Goal: Information Seeking & Learning: Learn about a topic

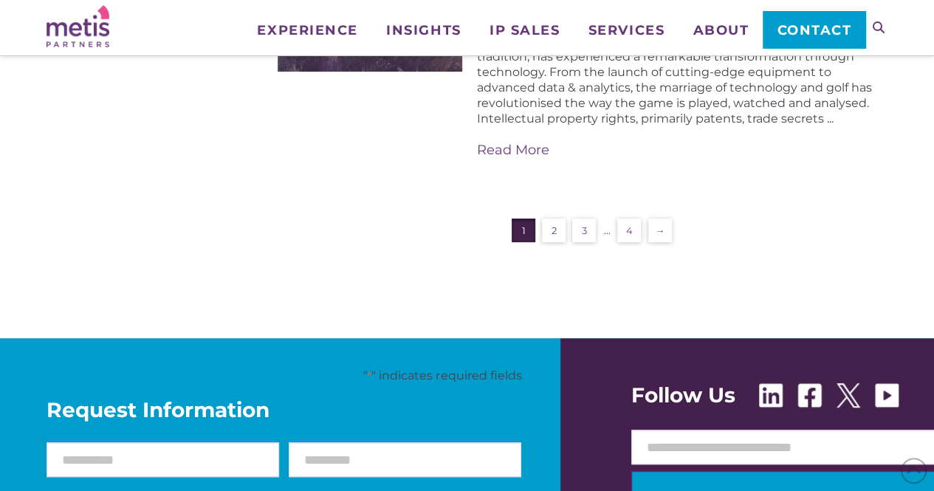
scroll to position [3011, 0]
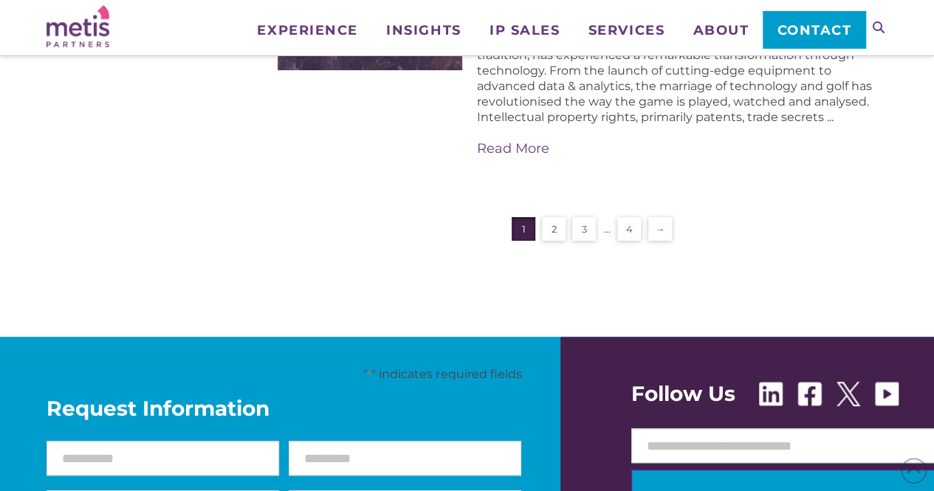
click at [549, 217] on link "2" at bounding box center [554, 229] width 24 height 24
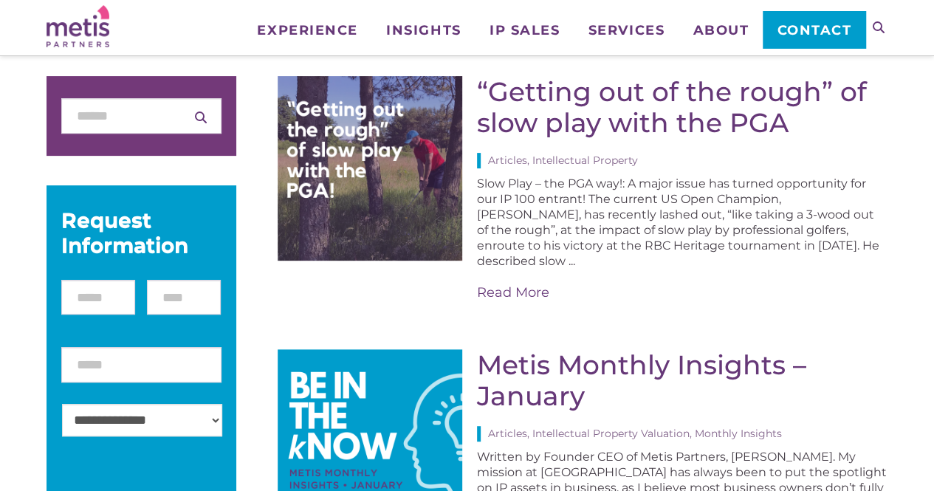
scroll to position [113, 0]
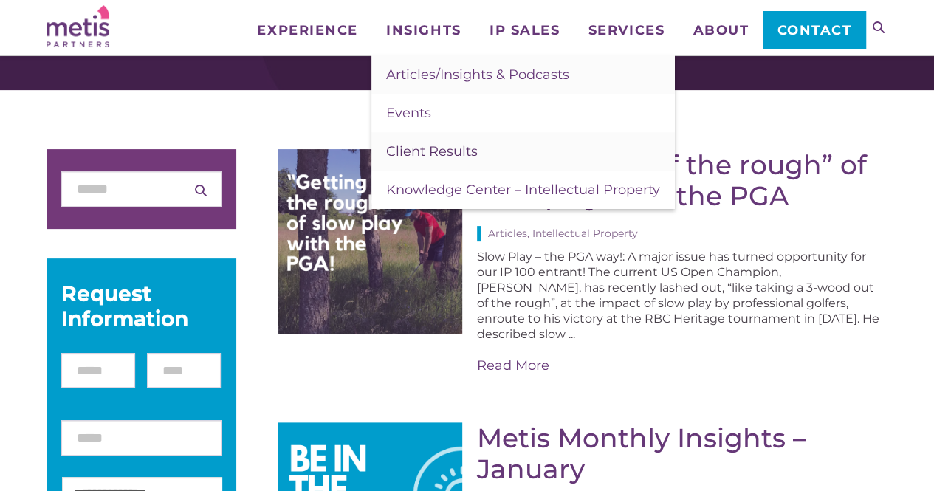
click at [438, 158] on span "Client Results" at bounding box center [432, 151] width 92 height 16
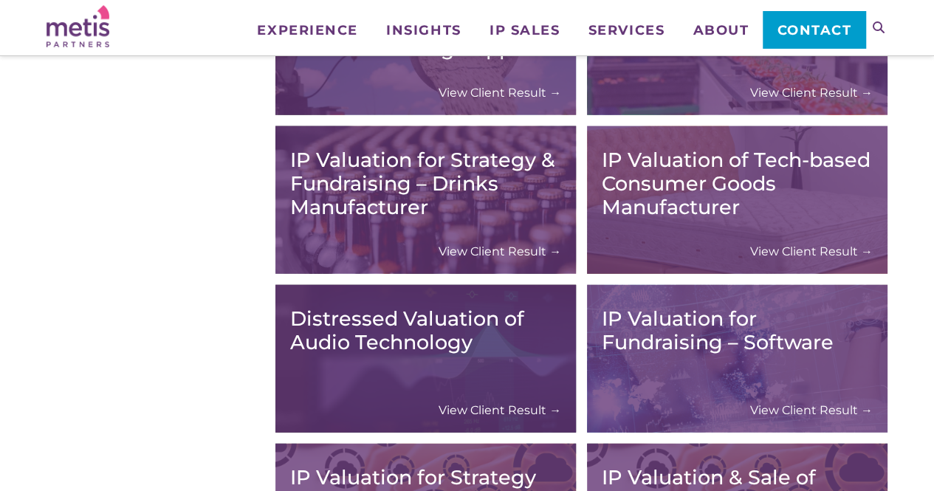
scroll to position [1967, 0]
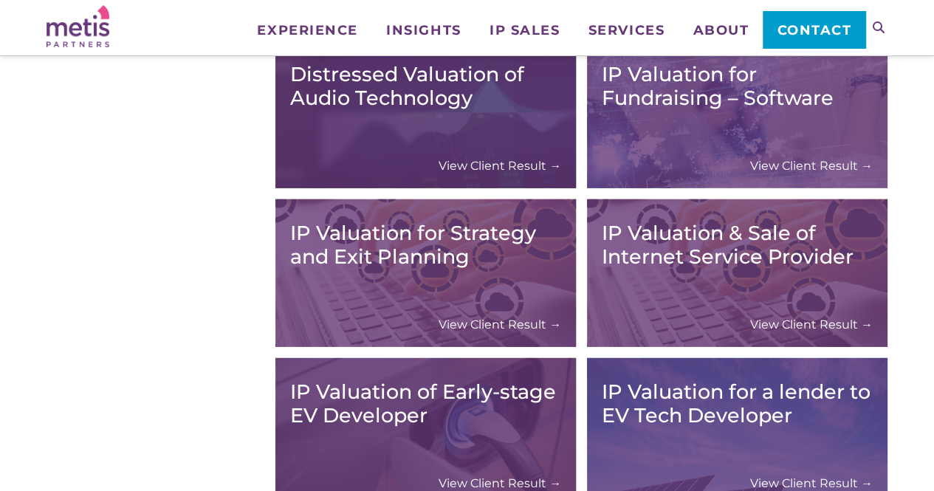
click at [474, 272] on div "IP Valuation for Strategy and Exit Planning View Client Result →" at bounding box center [425, 273] width 271 height 118
click at [492, 323] on link "View Client Result →" at bounding box center [499, 324] width 123 height 15
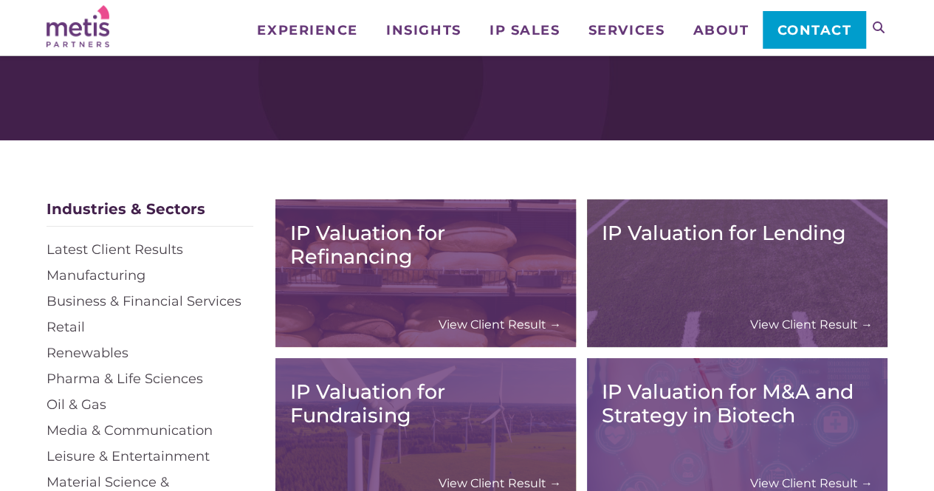
scroll to position [64, 0]
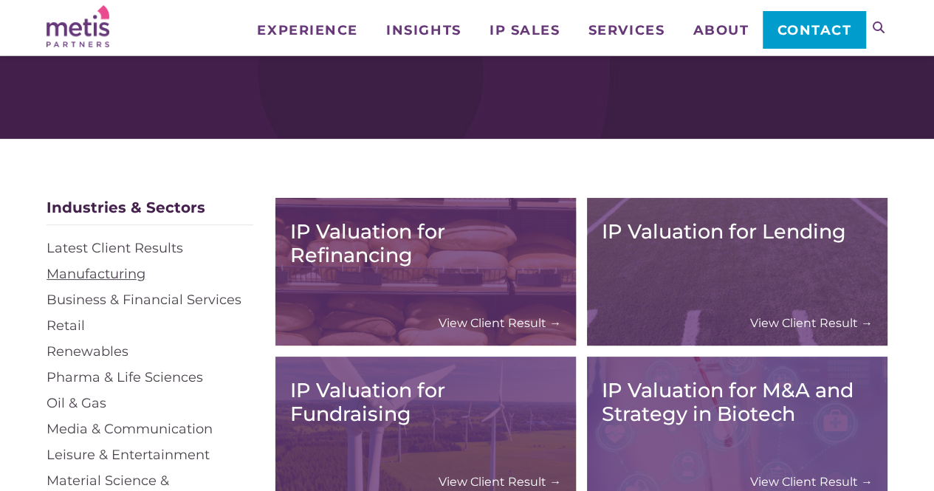
click at [97, 274] on link "Manufacturing" at bounding box center [95, 274] width 99 height 16
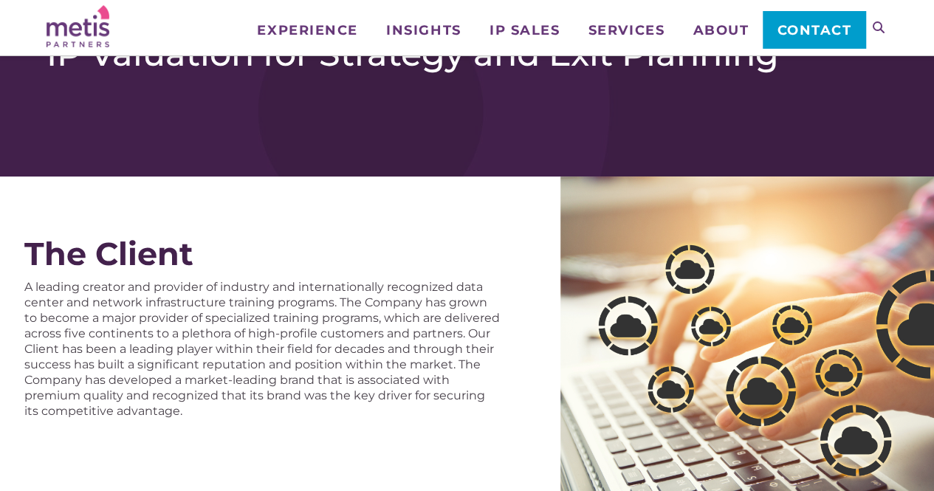
scroll to position [26, 0]
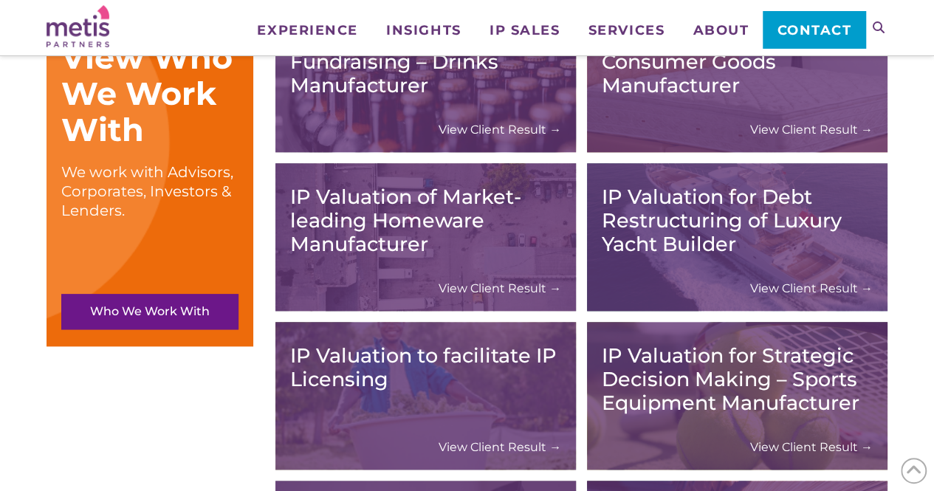
scroll to position [667, 0]
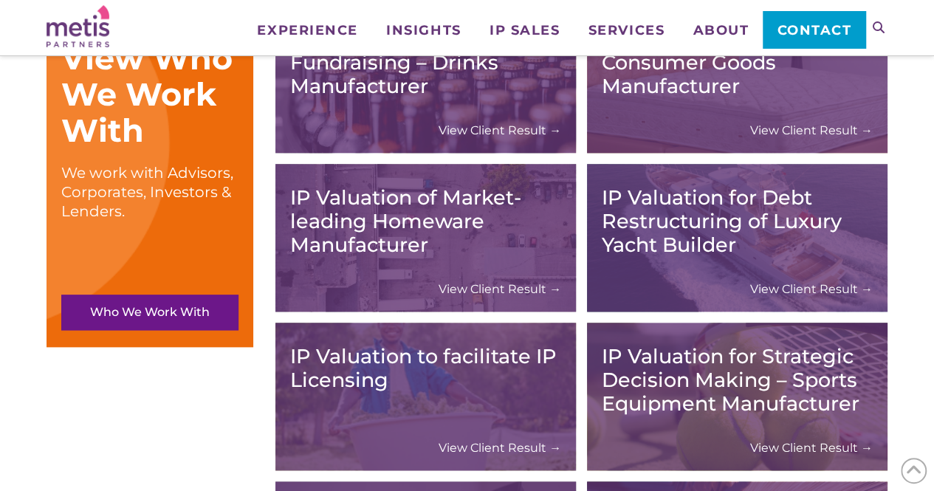
click at [683, 371] on h3 "IP Valuation for Strategic Decision Making – Sports Equipment Manufacturer" at bounding box center [737, 380] width 271 height 71
click at [803, 449] on link "View Client Result →" at bounding box center [811, 447] width 123 height 15
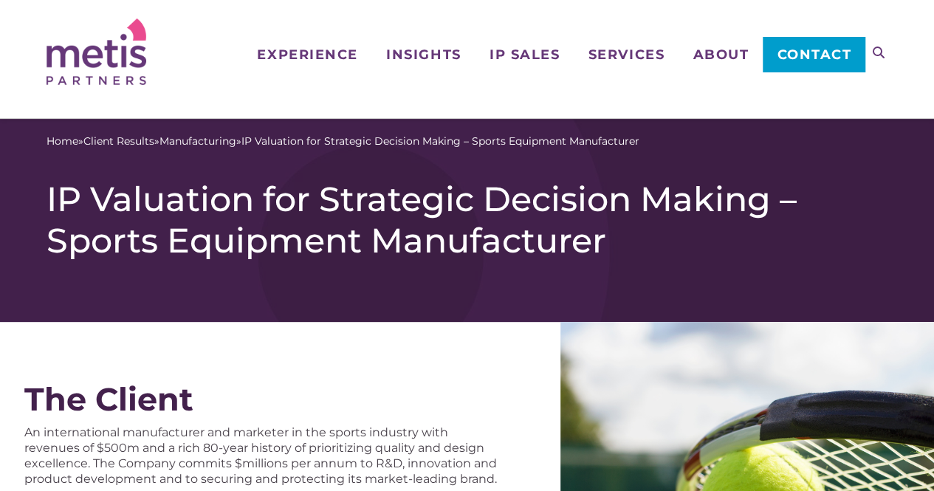
click at [487, 366] on div "The Client An international manufacturer and marketer in the sports industry wi…" at bounding box center [280, 441] width 560 height 239
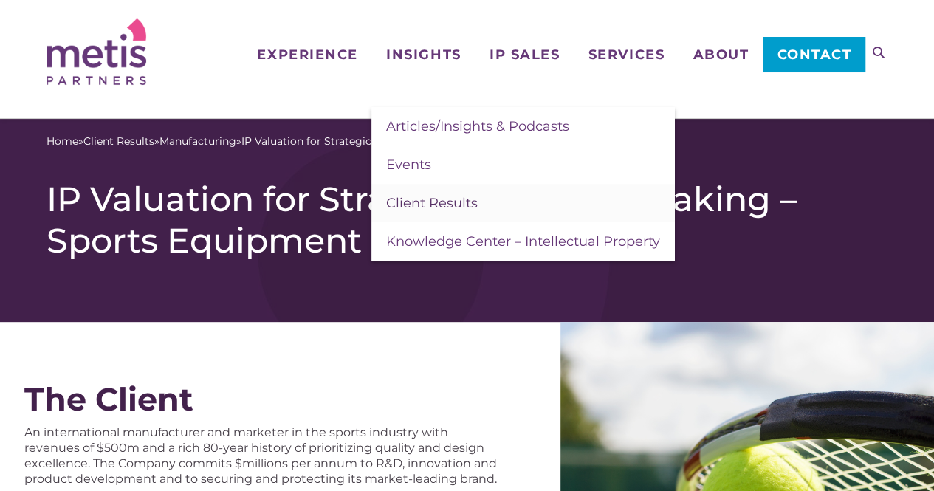
click at [430, 196] on span "Client Results" at bounding box center [432, 203] width 92 height 16
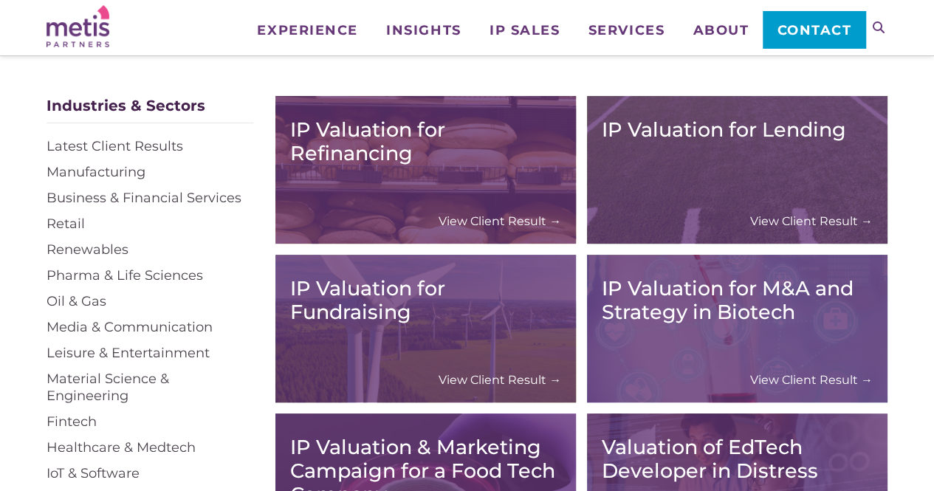
scroll to position [276, 0]
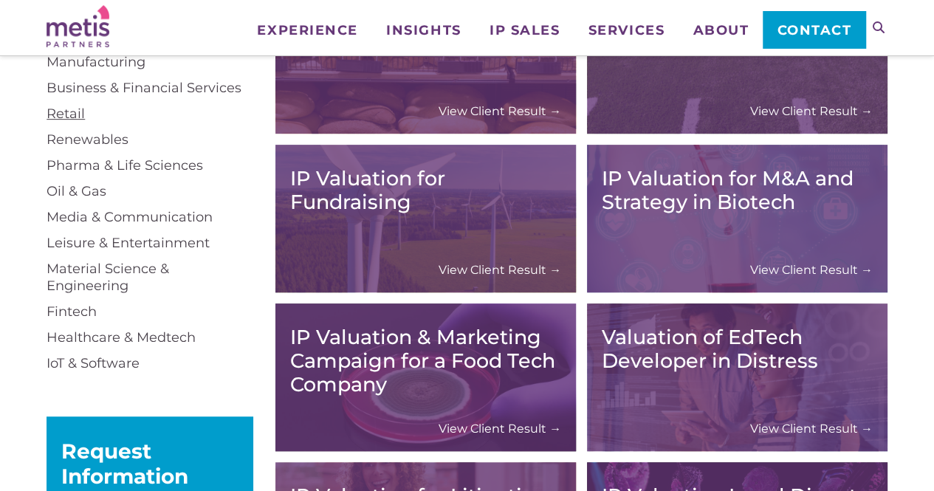
click at [72, 116] on link "Retail" at bounding box center [65, 114] width 38 height 16
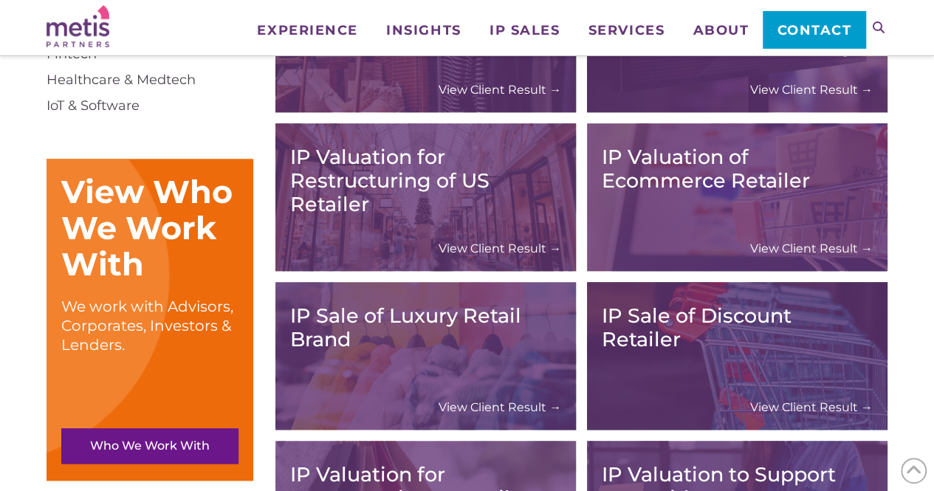
scroll to position [644, 0]
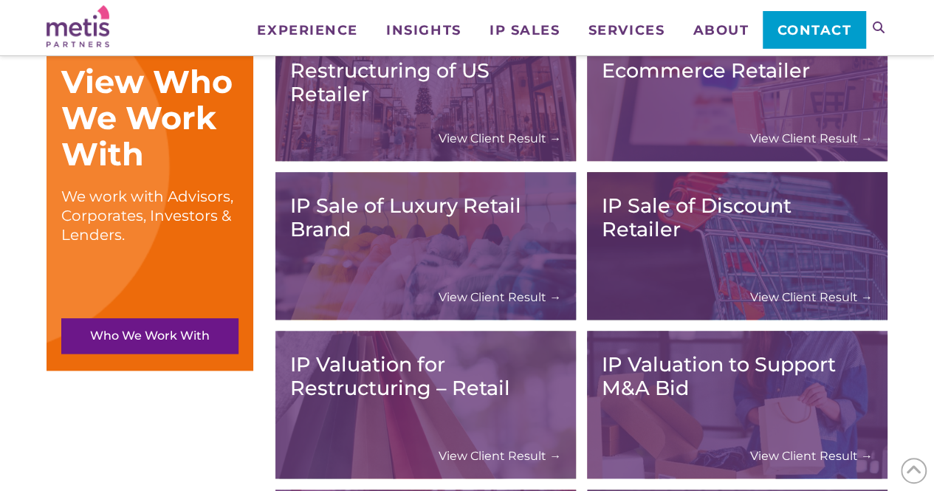
click at [504, 296] on link "View Client Result →" at bounding box center [499, 296] width 123 height 15
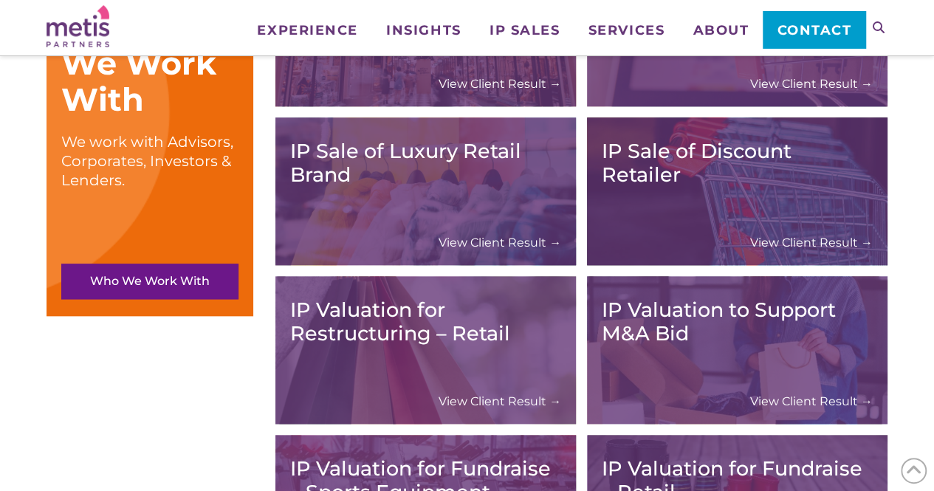
scroll to position [700, 0]
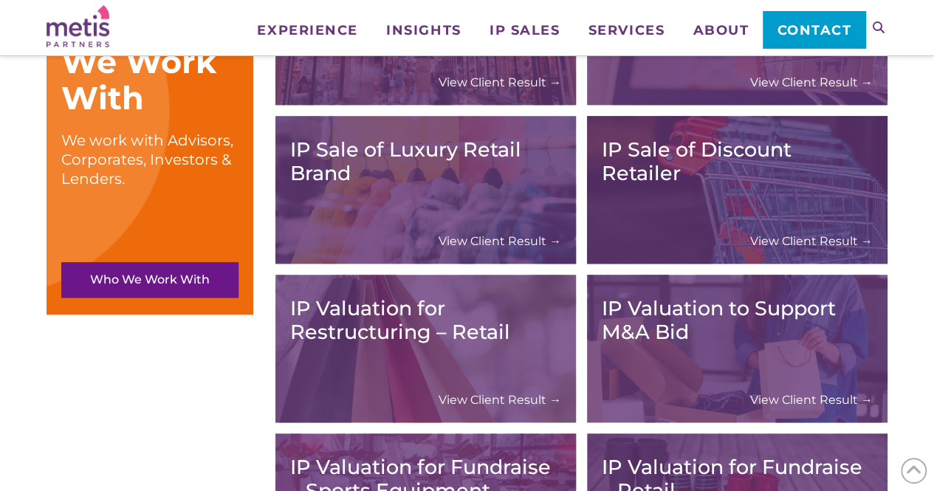
click at [911, 280] on div "We have sold intellectual property from across the retail sector, including fas…" at bounding box center [467, 449] width 934 height 1893
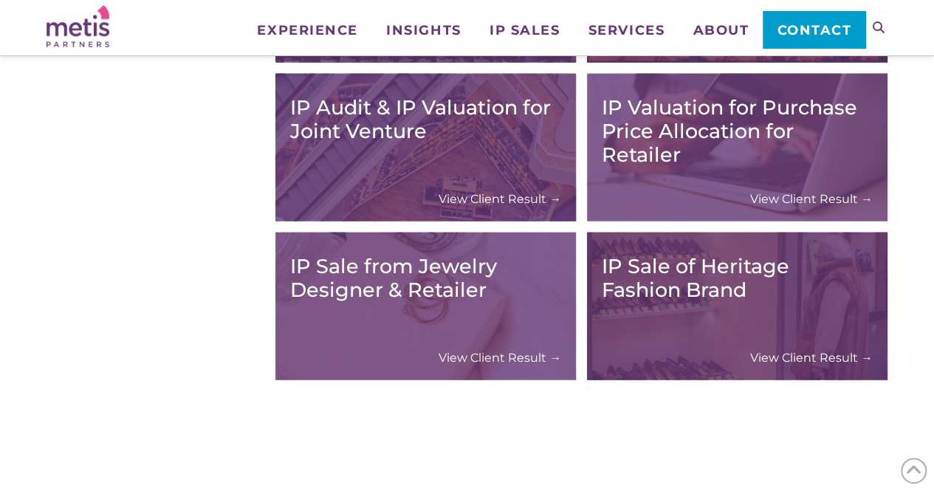
scroll to position [1537, 0]
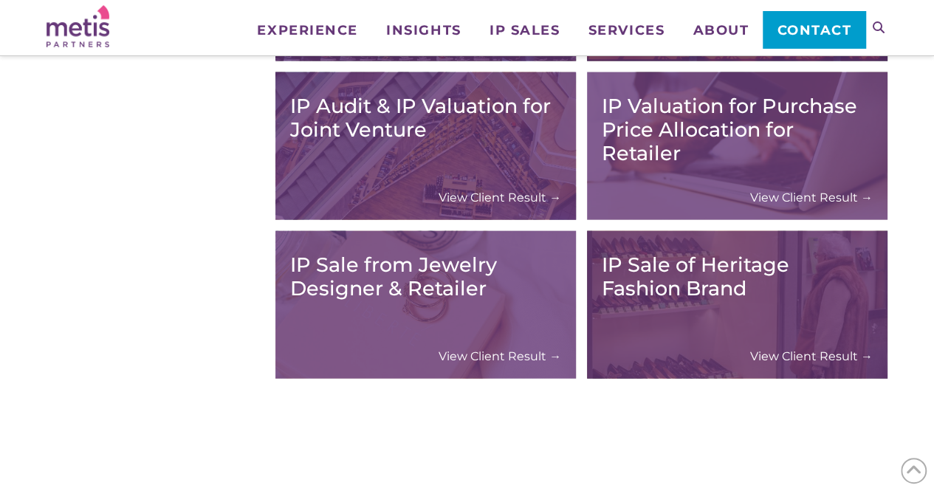
click at [763, 321] on div "IP Sale of Heritage Fashion Brand View Client Result →" at bounding box center [737, 305] width 271 height 118
click at [792, 356] on link "View Client Result →" at bounding box center [811, 355] width 123 height 15
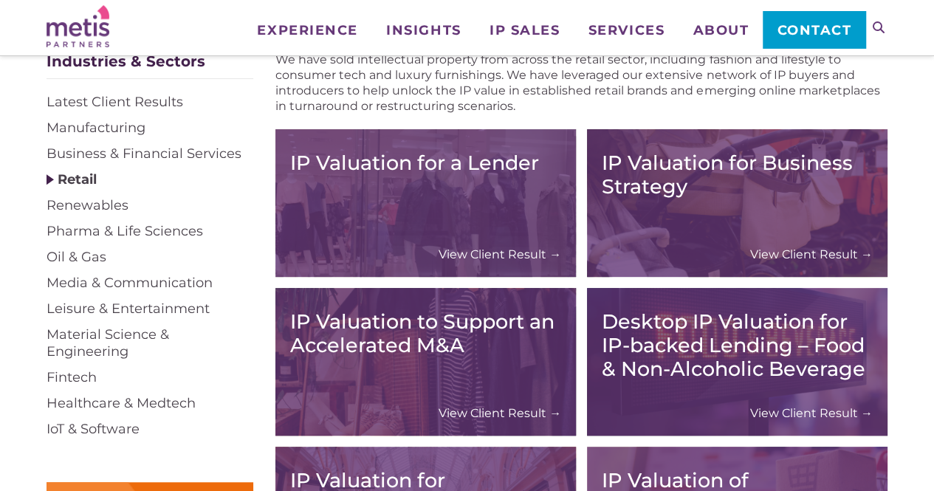
scroll to position [213, 0]
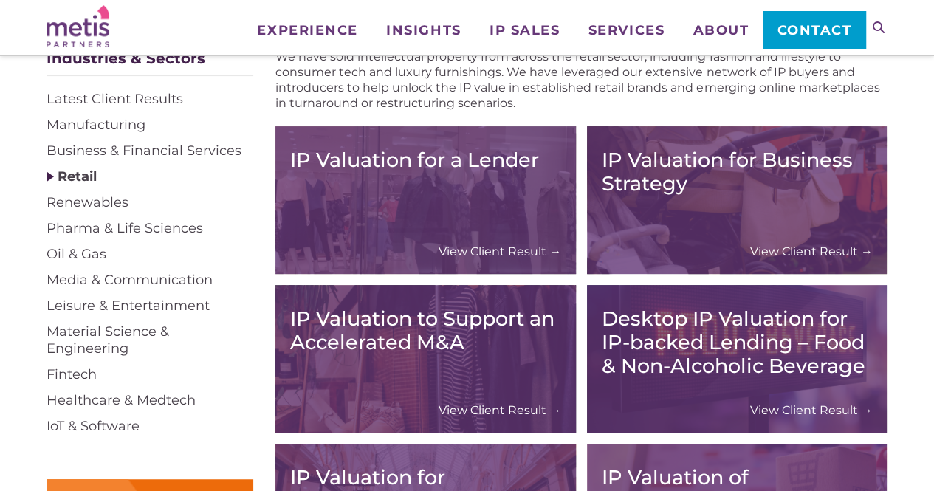
click at [492, 250] on link "View Client Result →" at bounding box center [499, 251] width 123 height 15
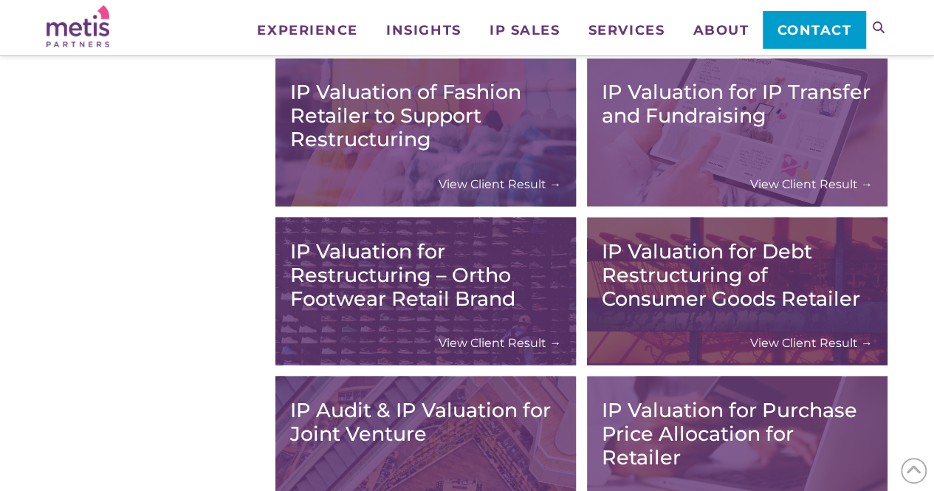
scroll to position [1234, 0]
click at [817, 339] on link "View Client Result →" at bounding box center [811, 341] width 123 height 15
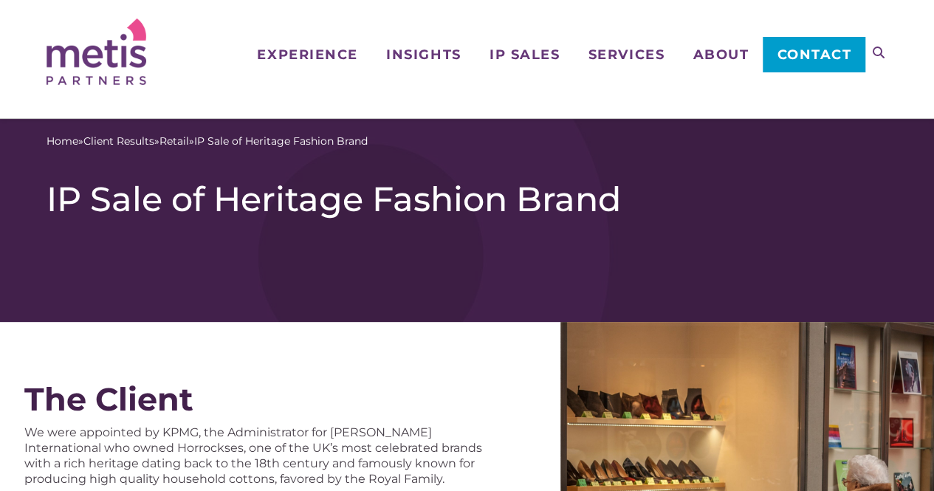
click at [438, 365] on div "The Client We were appointed by KPMG, the Administrator for Dawson Internationa…" at bounding box center [280, 480] width 560 height 317
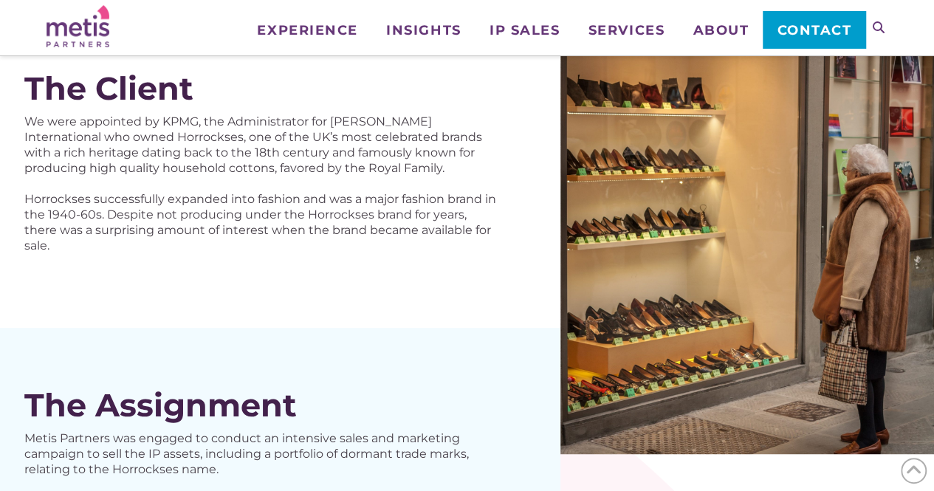
scroll to position [191, 0]
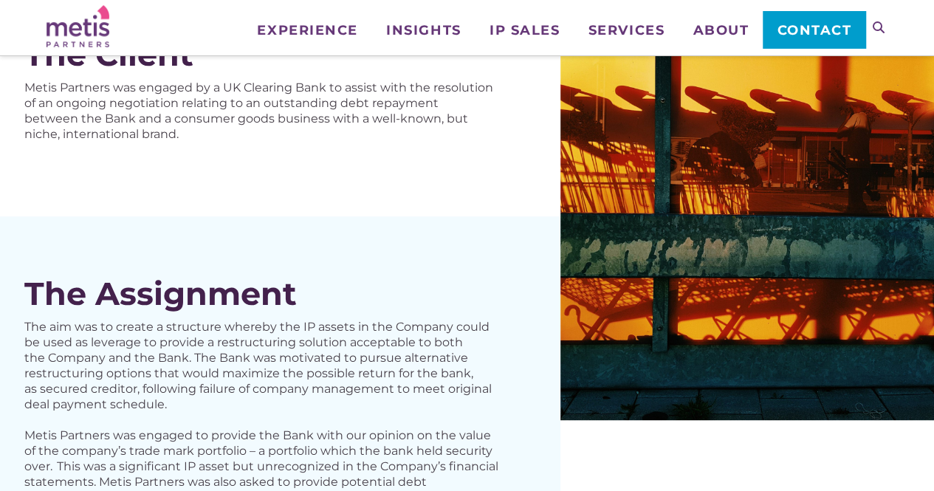
scroll to position [227, 0]
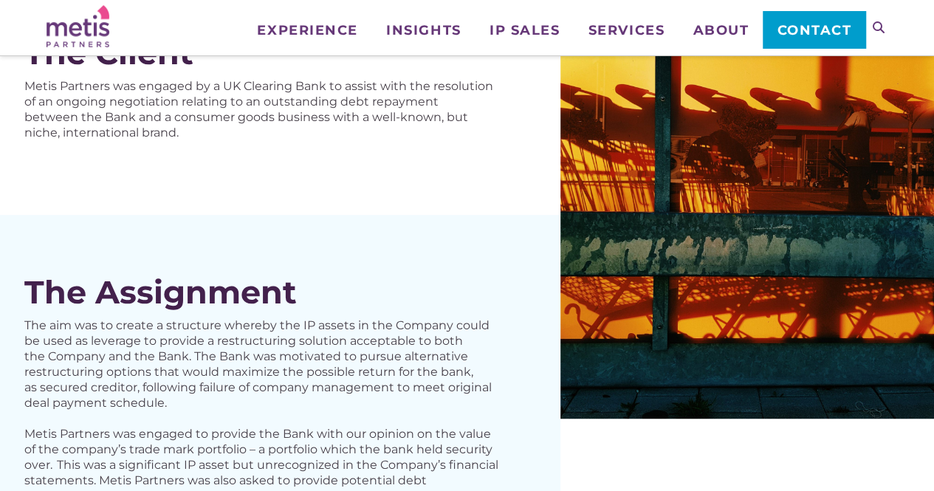
click at [447, 199] on div "The Client Metis Partners was engaged by a UK Clearing Bank to assist with the …" at bounding box center [280, 95] width 560 height 239
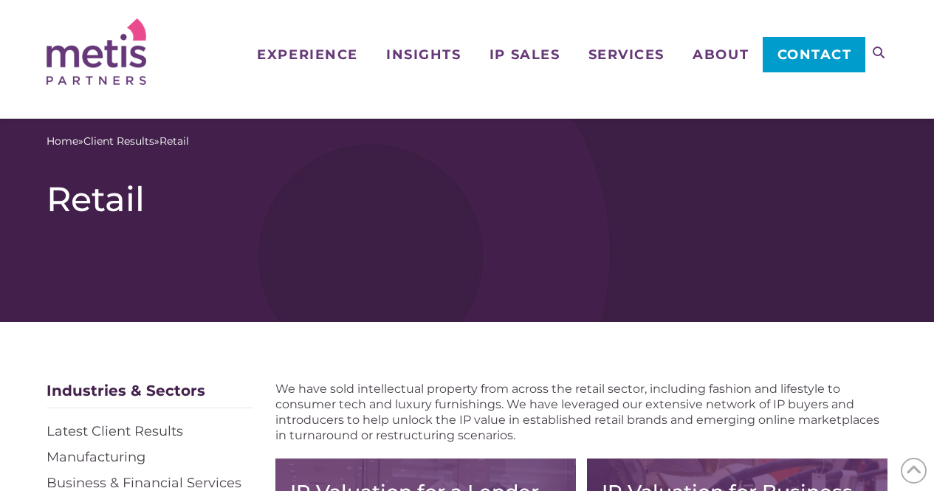
scroll to position [1234, 0]
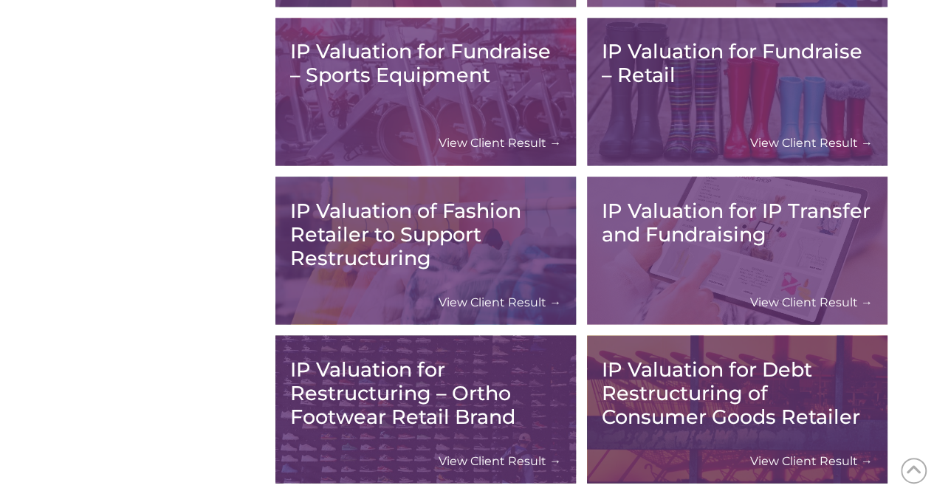
drag, startPoint x: 458, startPoint y: 16, endPoint x: 912, endPoint y: 232, distance: 503.5
click at [912, 232] on div "We have sold intellectual property from across the retail sector, including fas…" at bounding box center [467, 34] width 934 height 1893
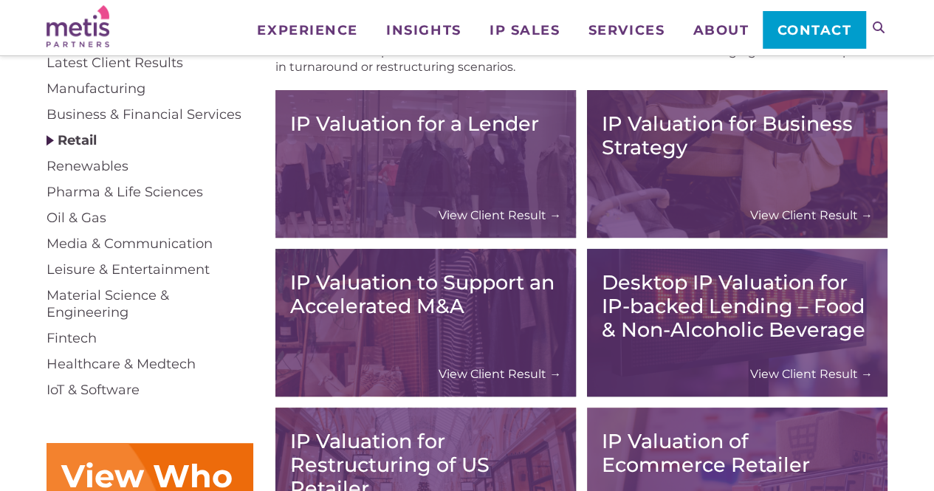
scroll to position [250, 0]
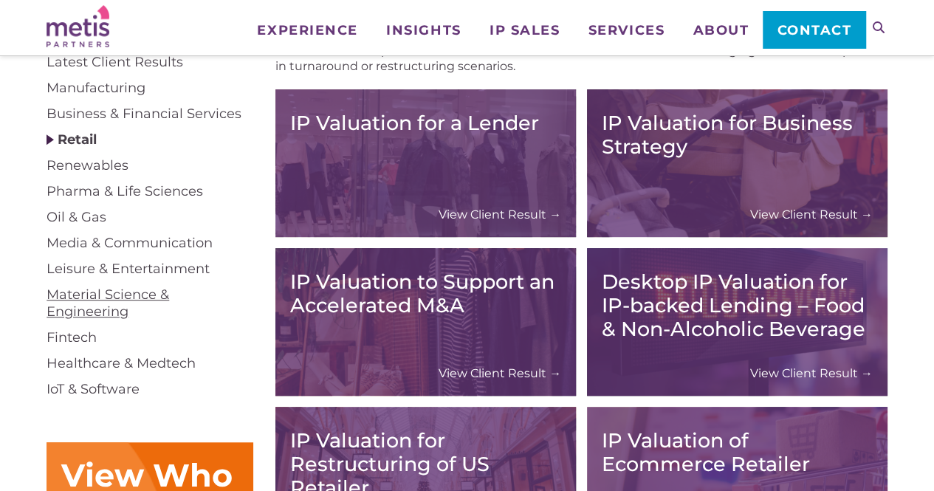
click at [136, 300] on link "Material Science & Engineering" at bounding box center [107, 302] width 123 height 33
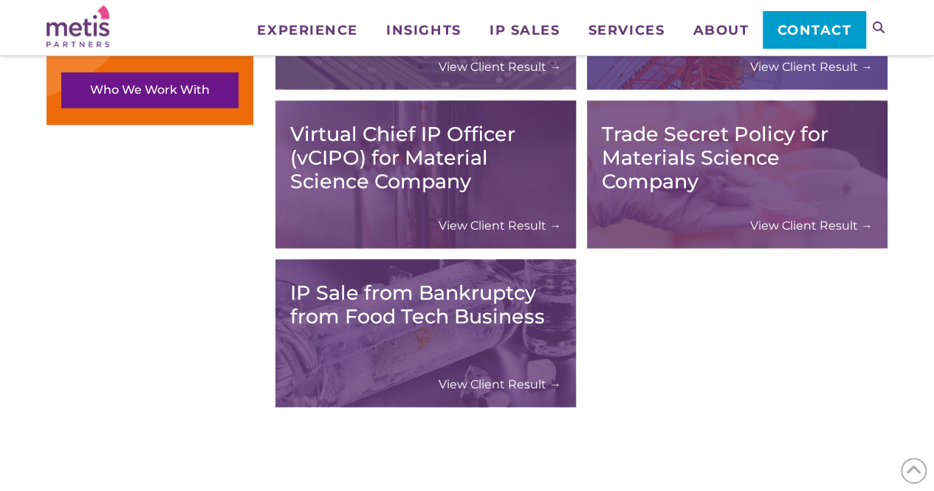
scroll to position [892, 0]
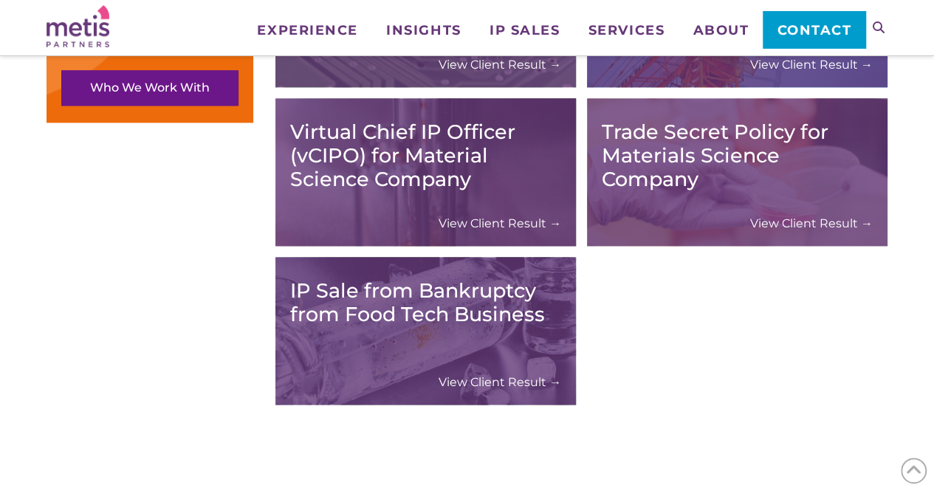
click at [828, 221] on link "View Client Result →" at bounding box center [811, 223] width 123 height 15
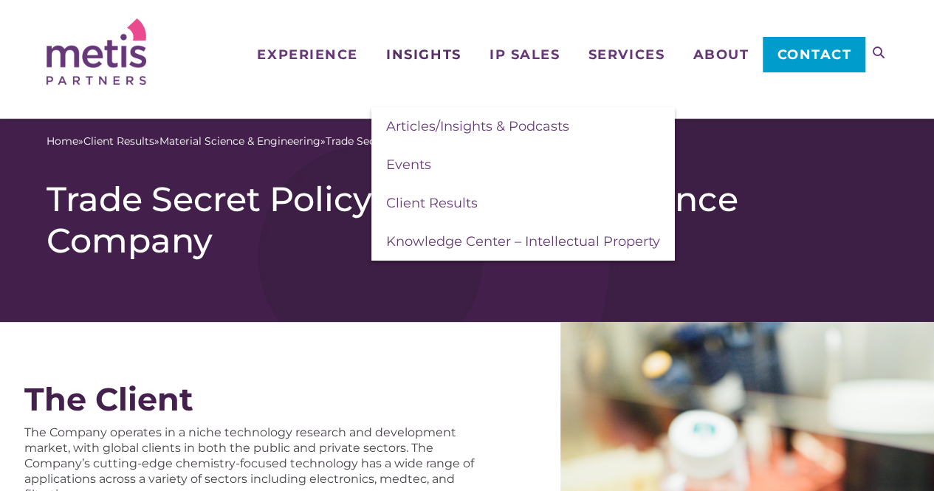
click at [461, 25] on link "Insights" at bounding box center [422, 30] width 103 height 61
